Goal: Find specific page/section: Find specific page/section

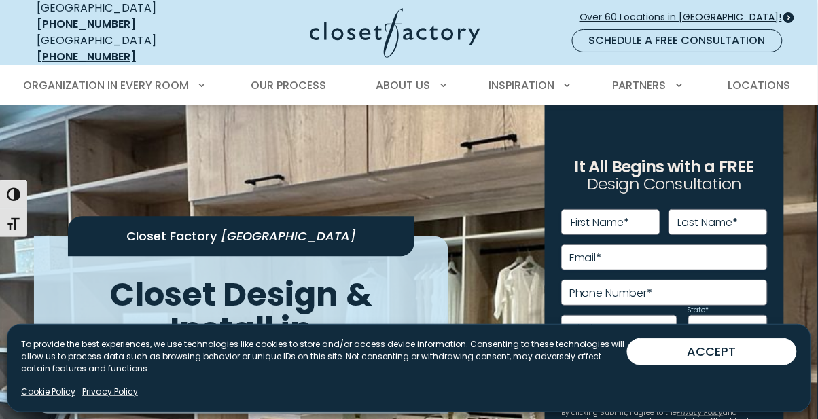
click at [749, 10] on span "Over 60 Locations in [GEOGRAPHIC_DATA]!" at bounding box center [685, 17] width 213 height 14
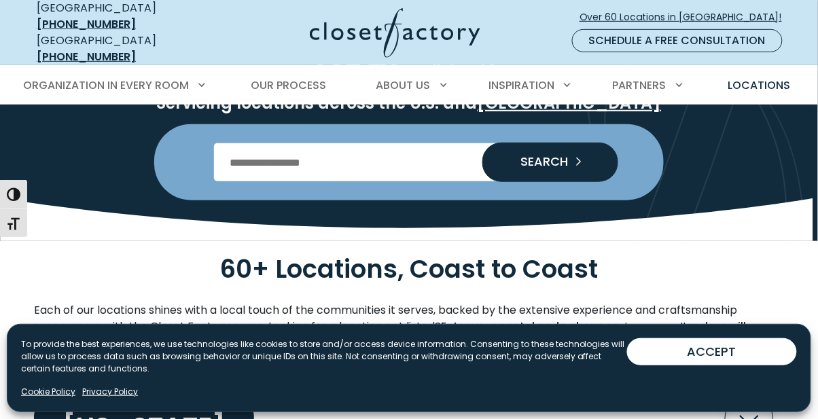
scroll to position [175, 0]
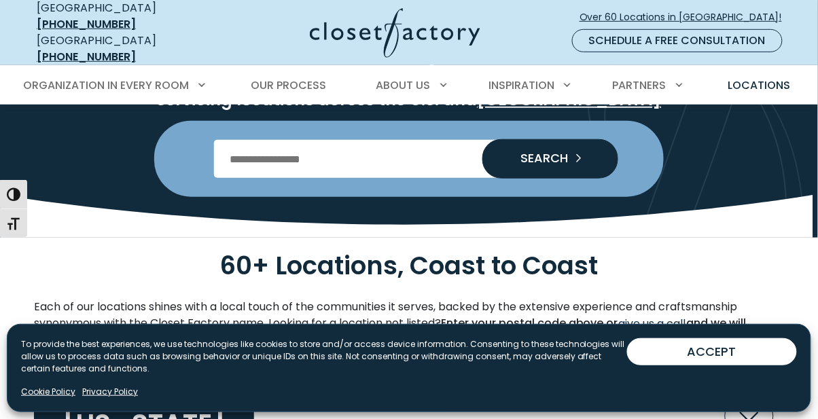
click at [395, 143] on input "Enter Postal Code" at bounding box center [409, 159] width 390 height 38
type input "*****"
click at [564, 152] on span "SEARCH" at bounding box center [538, 158] width 58 height 12
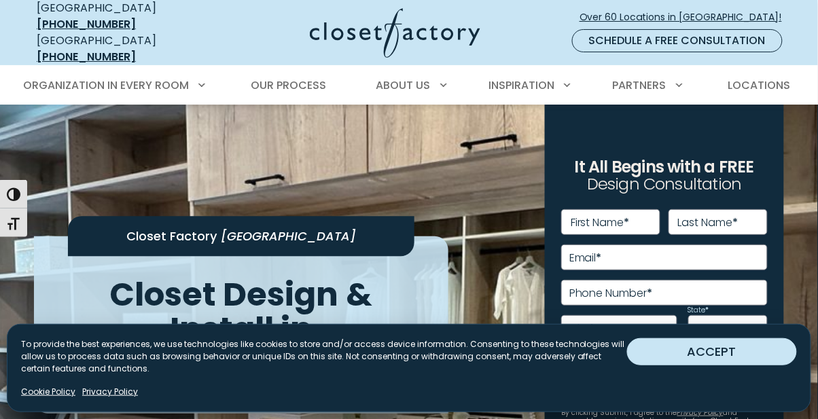
click at [748, 350] on button "ACCEPT" at bounding box center [712, 351] width 170 height 27
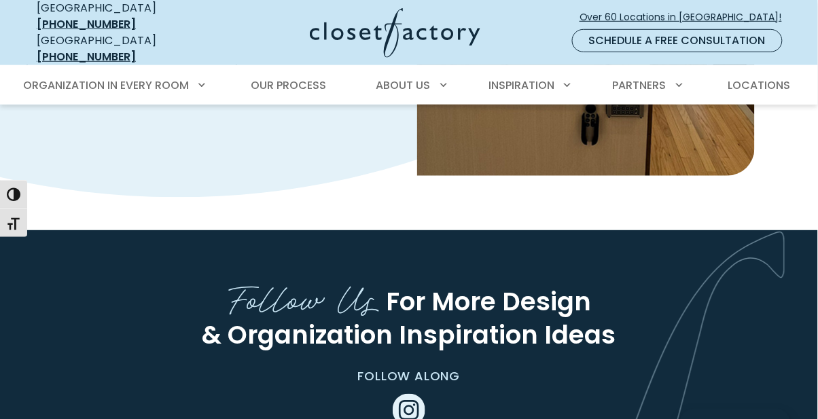
scroll to position [2536, 0]
